Goal: Information Seeking & Learning: Check status

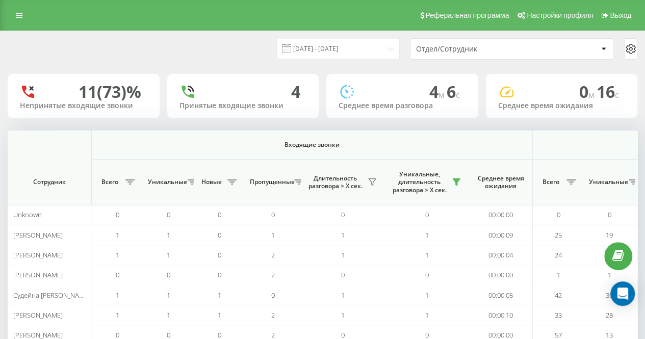
scroll to position [0, 582]
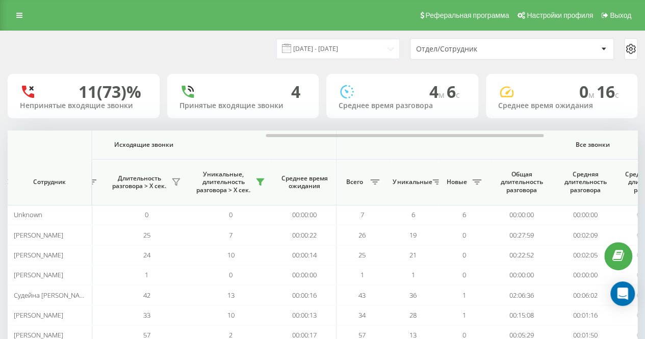
click at [267, 49] on div "[DATE] - [DATE]" at bounding box center [325, 49] width 149 height 20
click at [150, 34] on div "[DATE] - [DATE] Отдел/Сотрудник" at bounding box center [323, 49] width 644 height 36
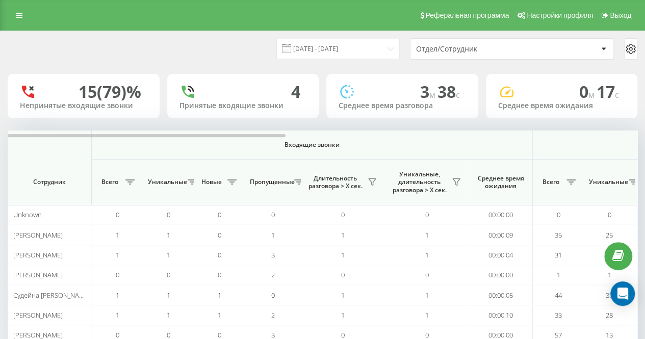
click at [272, 63] on div "[DATE] - [DATE] Отдел/Сотрудник" at bounding box center [323, 49] width 644 height 36
click at [454, 173] on div "Уникальные, длительность разговора > Х сек." at bounding box center [427, 182] width 74 height 24
click at [456, 180] on icon at bounding box center [457, 182] width 8 height 8
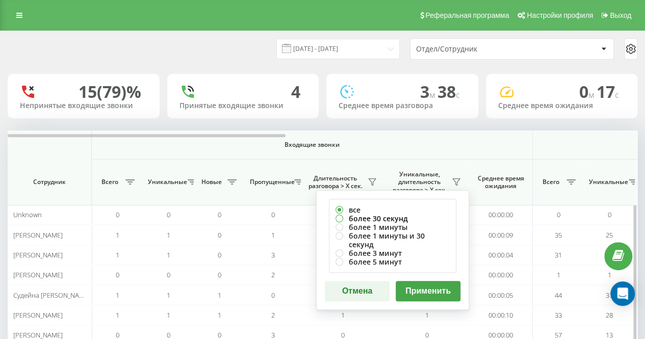
click at [404, 215] on label "более 30 секунд" at bounding box center [393, 218] width 114 height 9
radio input "true"
click at [419, 281] on button "Применить" at bounding box center [428, 291] width 65 height 20
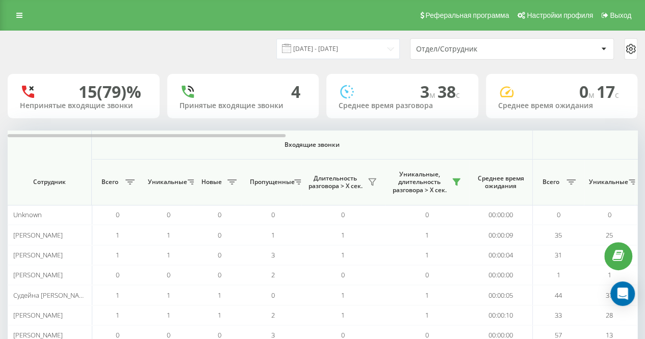
click at [269, 65] on div "[DATE] - [DATE] Отдел/Сотрудник" at bounding box center [323, 49] width 644 height 36
click at [256, 58] on div "[DATE] - [DATE] Отдел/Сотрудник" at bounding box center [323, 48] width 630 height 21
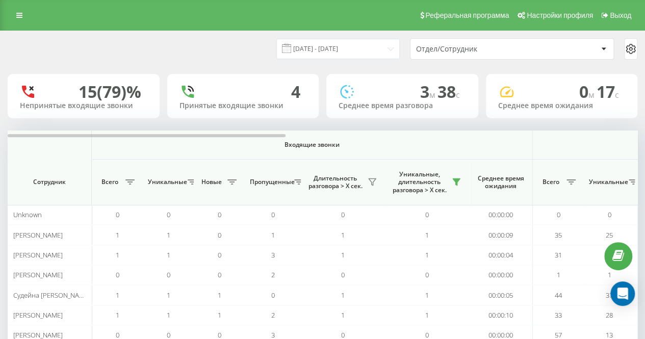
click at [256, 58] on div "[DATE] - [DATE] Отдел/Сотрудник" at bounding box center [323, 48] width 630 height 21
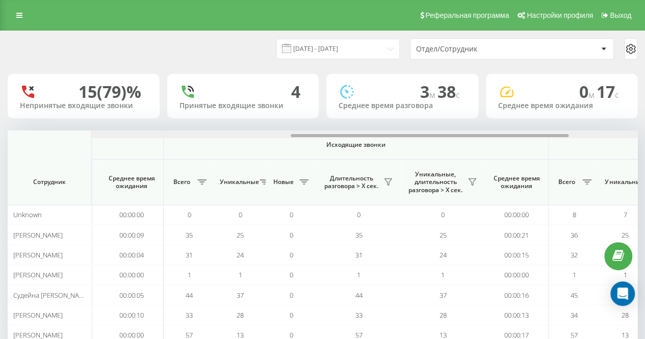
scroll to position [0, 481]
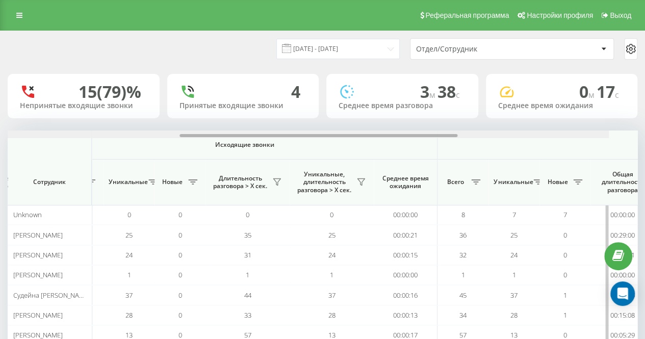
drag, startPoint x: 242, startPoint y: 136, endPoint x: 455, endPoint y: 139, distance: 212.8
click at [455, 139] on div "Входящие звонки Исходящие звонки Все звонки Сотрудник Всего Уникальные Новые Пр…" at bounding box center [323, 258] width 630 height 255
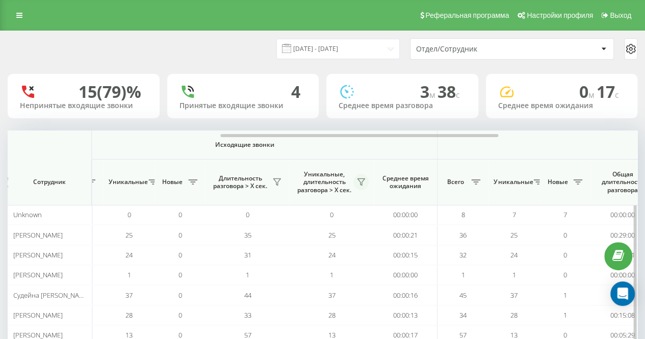
click at [361, 178] on icon at bounding box center [361, 182] width 8 height 8
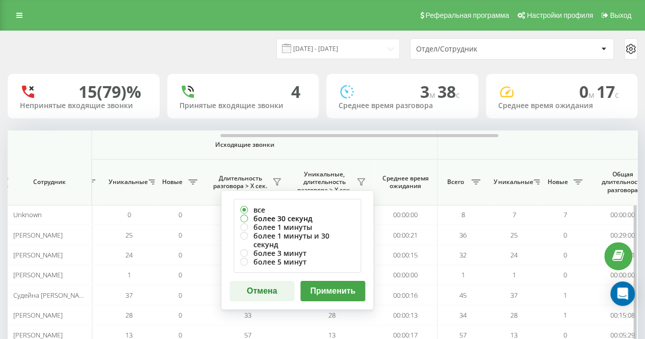
click at [325, 214] on label "более 30 секунд" at bounding box center [297, 218] width 114 height 9
radio input "true"
drag, startPoint x: 335, startPoint y: 276, endPoint x: 317, endPoint y: 231, distance: 48.1
click at [335, 281] on button "Применить" at bounding box center [332, 291] width 65 height 20
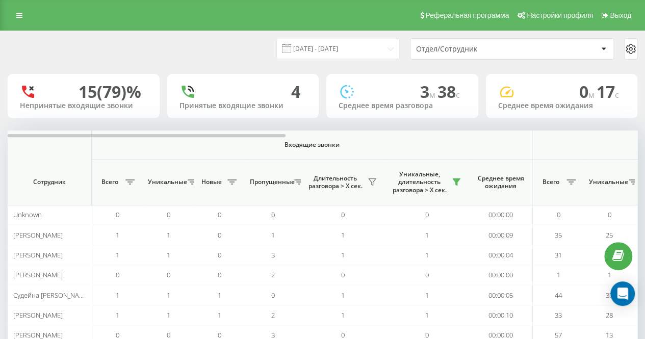
click at [257, 59] on div "[DATE] - [DATE] Отдел/Сотрудник" at bounding box center [323, 48] width 630 height 21
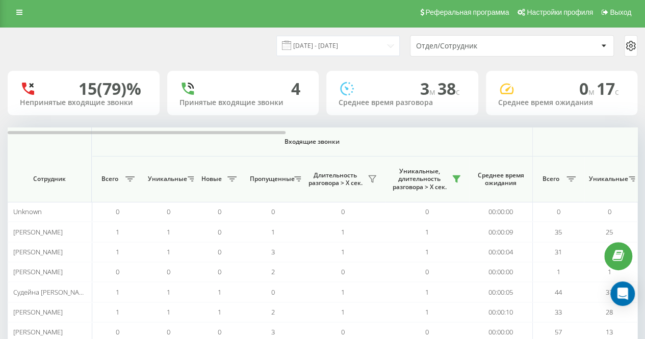
scroll to position [93, 0]
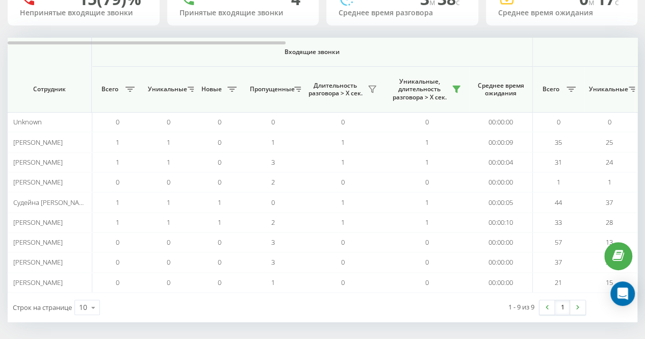
click at [301, 321] on div "[DATE] - [DATE] Отдел/Сотрудник 15 (79)% Непринятые входящие звонки 4 Принятые …" at bounding box center [322, 140] width 645 height 405
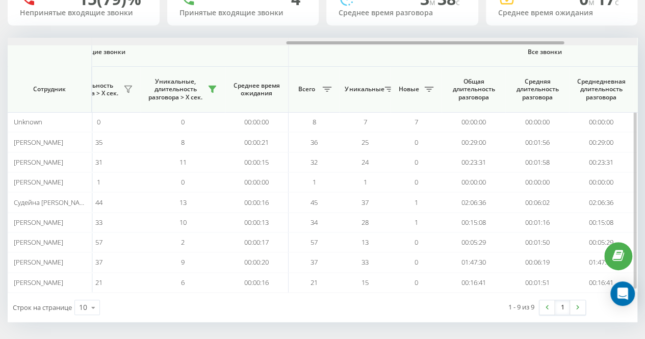
drag, startPoint x: 244, startPoint y: 40, endPoint x: 235, endPoint y: 41, distance: 8.7
click at [235, 41] on div at bounding box center [323, 42] width 630 height 8
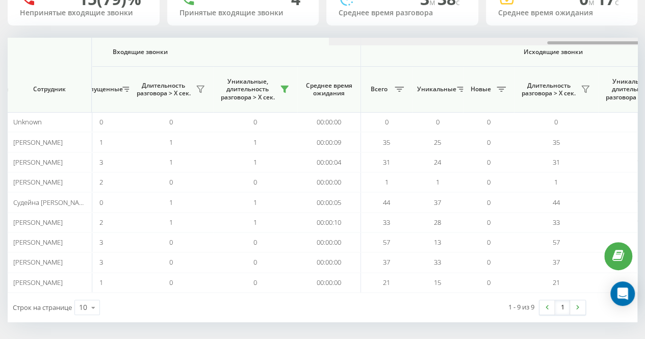
scroll to position [0, 0]
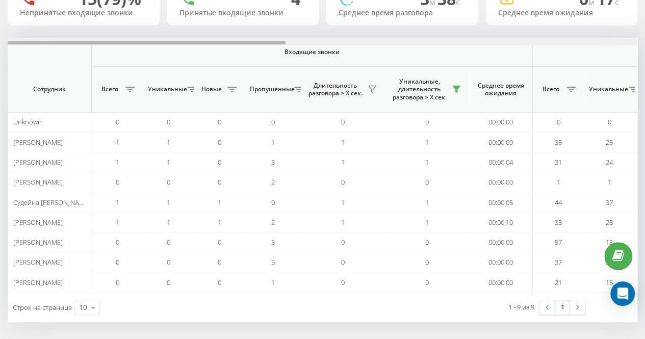
drag, startPoint x: 310, startPoint y: 41, endPoint x: 0, endPoint y: 42, distance: 310.2
click at [0, 42] on div "[DATE] - [DATE] Отдел/Сотрудник 15 (79)% Непринятые входящие звонки 4 Принятые …" at bounding box center [322, 140] width 645 height 405
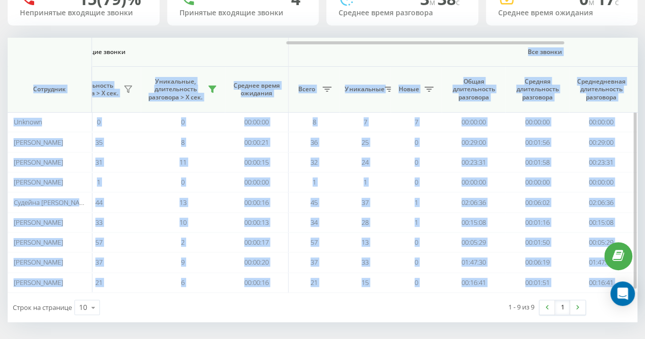
drag, startPoint x: 265, startPoint y: 44, endPoint x: 292, endPoint y: 46, distance: 26.6
click at [292, 46] on div "Входящие звонки Исходящие звонки Все звонки Сотрудник Всего Уникальные Новые Пр…" at bounding box center [323, 165] width 630 height 255
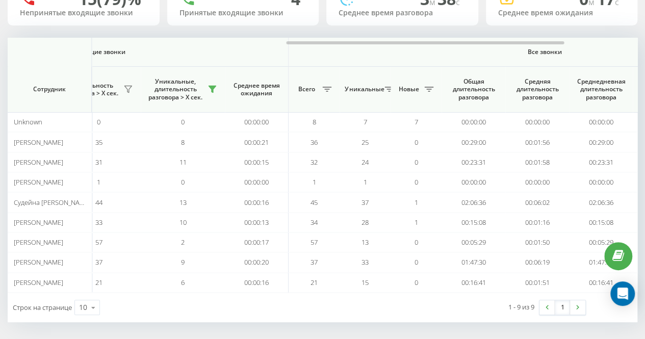
click at [308, 324] on div "[DATE] - [DATE] Отдел/Сотрудник 15 (79)% Непринятые входящие звонки 4 Принятые …" at bounding box center [322, 140] width 645 height 405
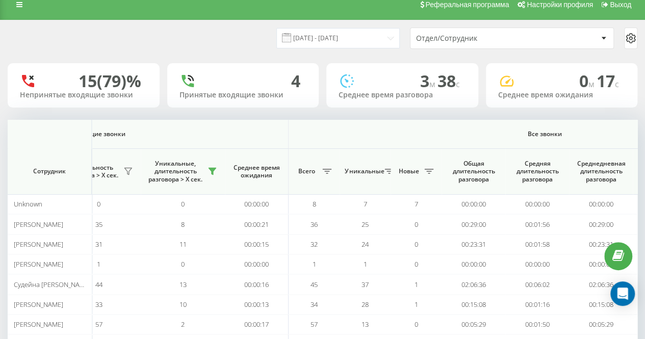
scroll to position [0, 0]
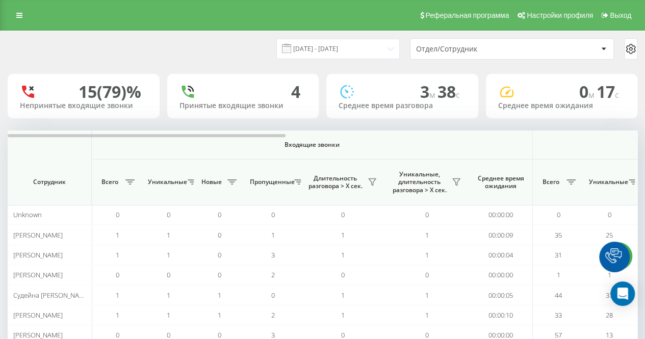
click at [210, 47] on div "[DATE] - [DATE] Отдел/Сотрудник" at bounding box center [323, 48] width 630 height 21
click at [454, 183] on icon at bounding box center [457, 182] width 8 height 8
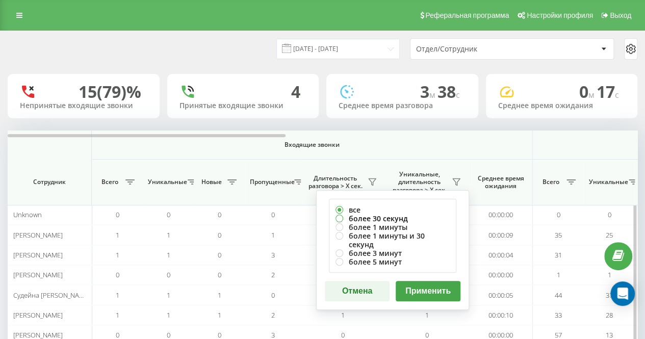
click at [395, 217] on label "более 30 секунд" at bounding box center [393, 218] width 114 height 9
radio input "true"
click at [421, 282] on button "Применить" at bounding box center [428, 291] width 65 height 20
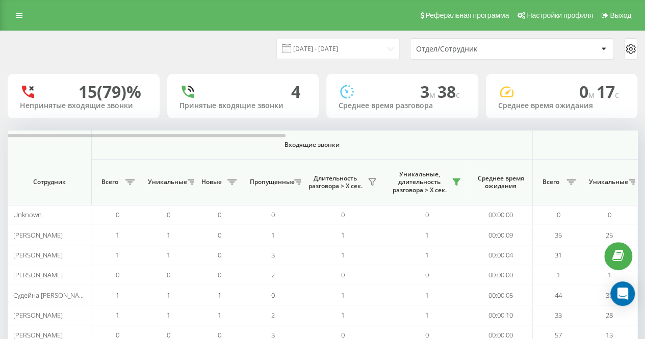
click at [227, 70] on div "21.08.2025 - 21.08.2025 Отдел/Сотрудник 15 (79)% Непринятые входящие звонки 4 П…" at bounding box center [323, 223] width 630 height 384
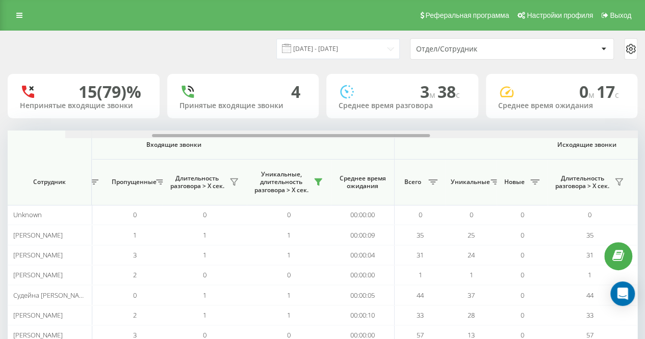
scroll to position [0, 217]
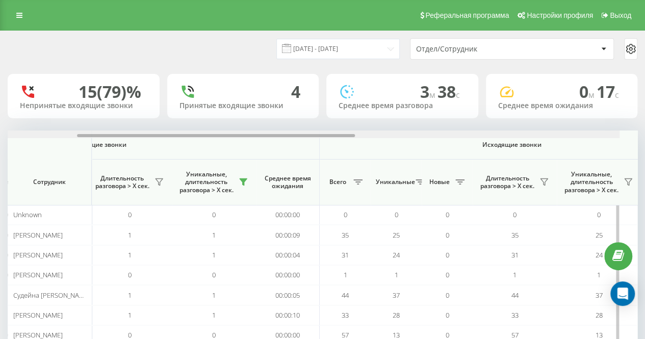
drag, startPoint x: 248, startPoint y: 136, endPoint x: 345, endPoint y: 132, distance: 97.0
click at [344, 132] on div at bounding box center [305, 135] width 630 height 8
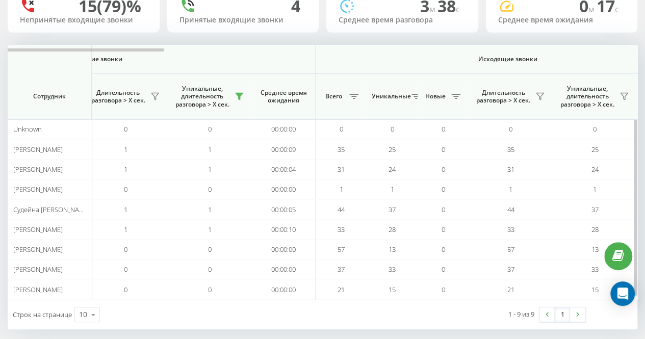
scroll to position [93, 0]
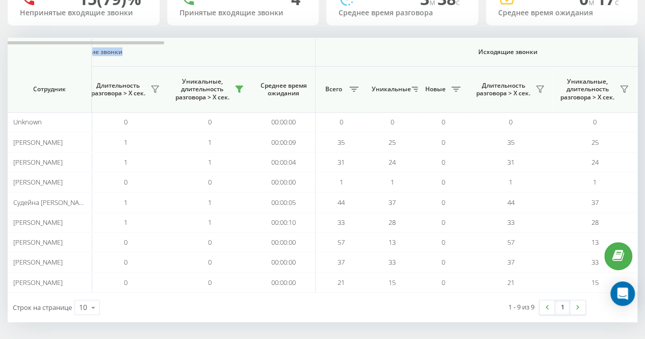
drag, startPoint x: 148, startPoint y: 40, endPoint x: 325, endPoint y: 35, distance: 177.6
click at [325, 35] on div "[DATE] - [DATE] Отдел/Сотрудник 15 (79)% Непринятые входящие звонки 4 Принятые …" at bounding box center [323, 130] width 630 height 384
click at [328, 34] on div "[DATE] - [DATE] Отдел/Сотрудник 15 (79)% Непринятые входящие звонки 4 Принятые …" at bounding box center [323, 130] width 630 height 384
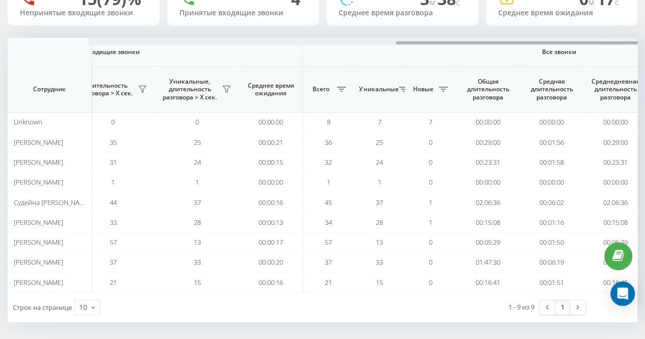
drag, startPoint x: 146, startPoint y: 43, endPoint x: 302, endPoint y: 52, distance: 155.9
click at [302, 52] on div "Входящие звонки Исходящие звонки Все звонки Сотрудник Всего Уникальные Новые Пр…" at bounding box center [323, 165] width 630 height 255
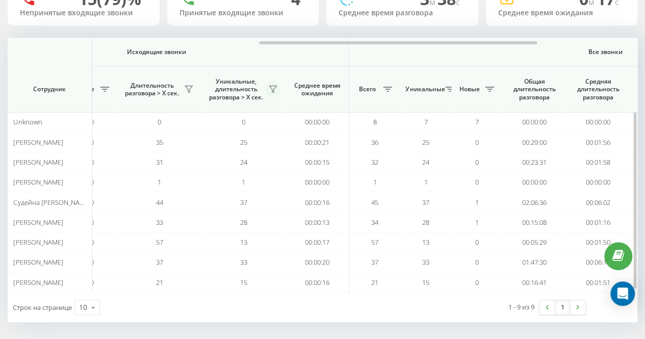
click at [278, 84] on button at bounding box center [272, 89] width 15 height 16
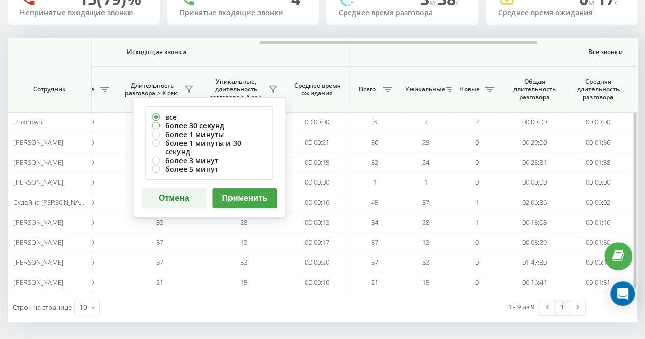
click at [240, 127] on label "более 30 секунд" at bounding box center [209, 125] width 114 height 9
radio input "true"
click at [247, 188] on button "Применить" at bounding box center [244, 198] width 65 height 20
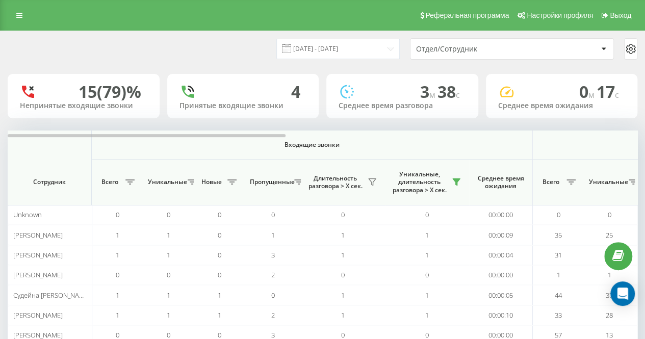
click at [248, 70] on div "[DATE] - [DATE] Отдел/Сотрудник 15 (79)% Непринятые входящие звонки 4 Принятые …" at bounding box center [323, 223] width 630 height 384
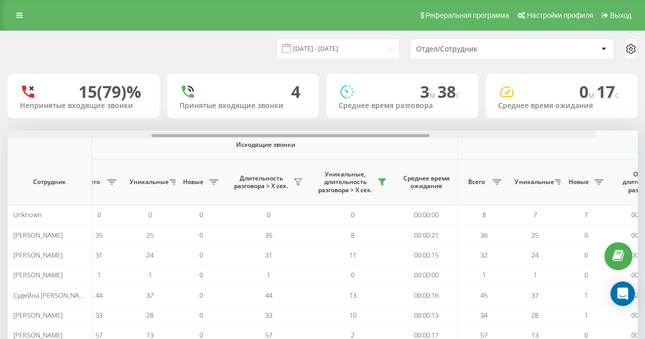
scroll to position [0, 474]
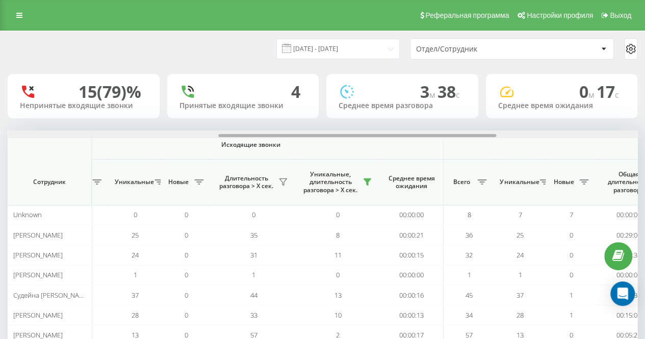
drag, startPoint x: 261, startPoint y: 135, endPoint x: 471, endPoint y: 126, distance: 210.4
click at [471, 126] on div "[DATE] - [DATE] Отдел/Сотрудник 15 (79)% Непринятые входящие звонки 4 Принятые …" at bounding box center [323, 223] width 630 height 384
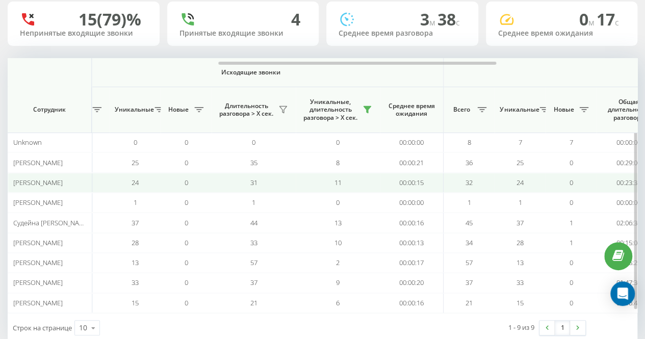
scroll to position [93, 0]
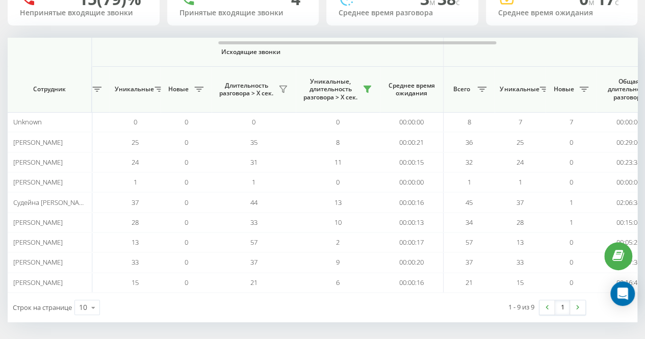
click at [382, 301] on div "1 - 9 из 9 1" at bounding box center [475, 308] width 236 height 30
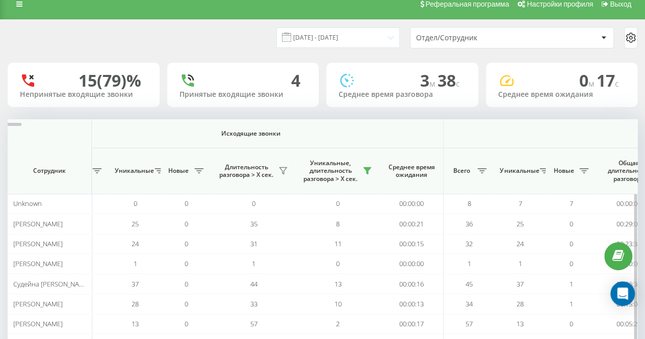
scroll to position [0, 0]
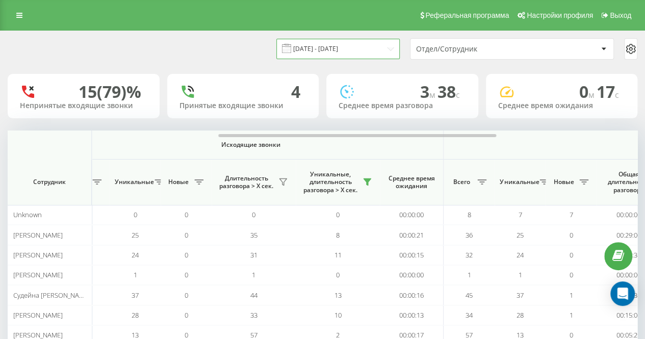
click at [359, 54] on input "[DATE] - [DATE]" at bounding box center [338, 49] width 123 height 20
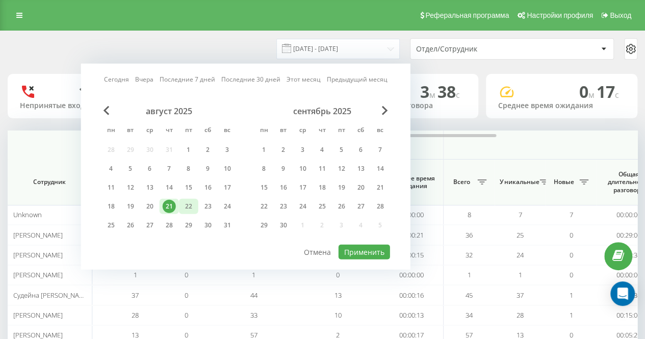
click at [191, 203] on div "22" at bounding box center [188, 206] width 13 height 13
click at [351, 244] on div at bounding box center [246, 244] width 289 height 1
click at [353, 248] on button "Применить" at bounding box center [365, 252] width 52 height 15
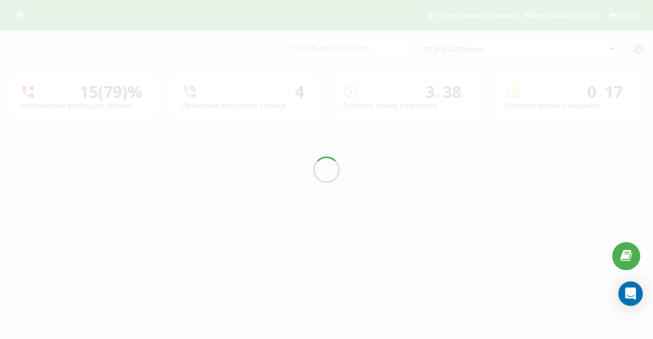
click at [260, 58] on div at bounding box center [326, 169] width 653 height 339
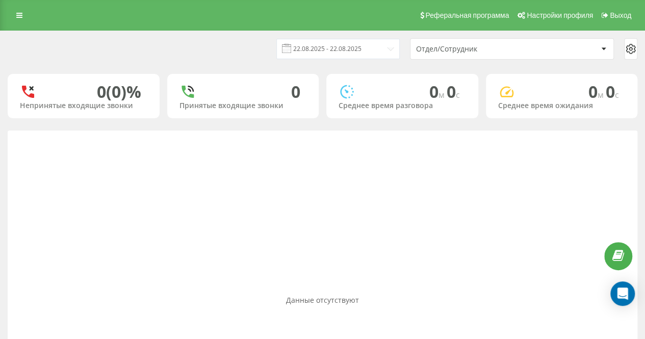
click at [260, 58] on div "[DATE] - [DATE] Отдел/Сотрудник" at bounding box center [323, 48] width 630 height 21
click at [264, 44] on div "22.08.2025 - 22.08.2025" at bounding box center [325, 49] width 149 height 20
click at [259, 40] on div "22.08.2025 - 22.08.2025 Отдел/Сотрудник" at bounding box center [323, 48] width 630 height 21
click at [270, 71] on div "22.08.2025 - 22.08.2025 Отдел/Сотрудник 0 (0)% Непринятые входящие звонки 0 При…" at bounding box center [323, 250] width 630 height 439
click at [320, 181] on div "Данные отсутствуют" at bounding box center [323, 300] width 630 height 339
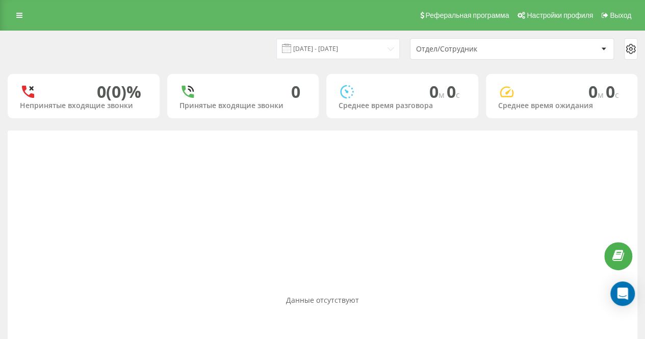
click at [321, 178] on div "Данные отсутствуют" at bounding box center [323, 300] width 630 height 339
click at [240, 44] on div "22.08.2025 - 22.08.2025 Отдел/Сотрудник" at bounding box center [323, 48] width 630 height 21
